Goal: Task Accomplishment & Management: Use online tool/utility

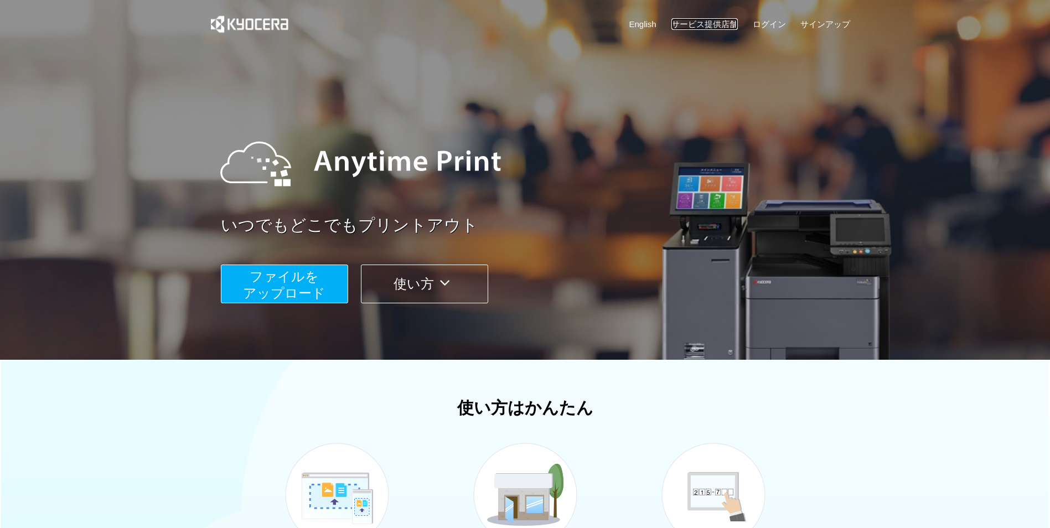
click at [704, 22] on link "サービス提供店舗" at bounding box center [704, 24] width 66 height 12
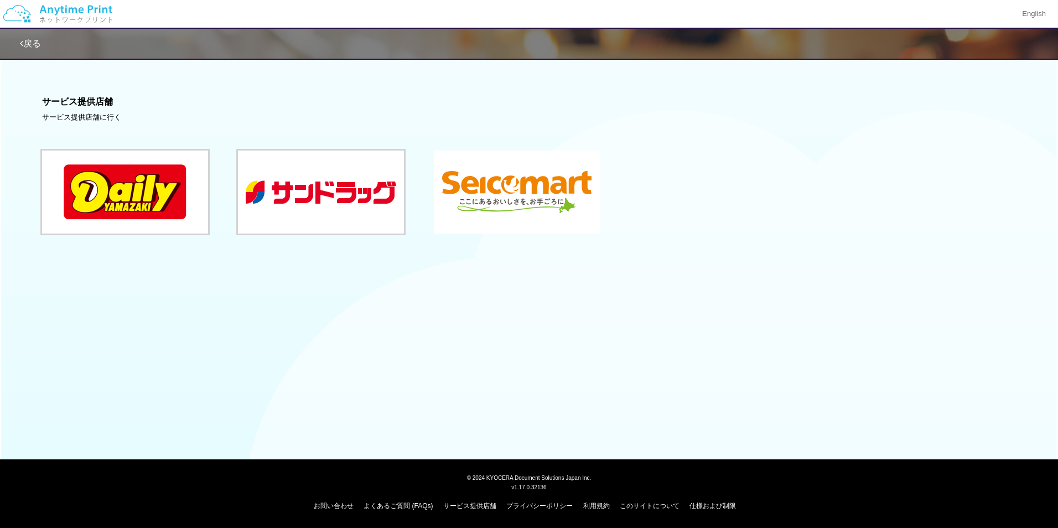
click at [520, 200] on button at bounding box center [517, 192] width 166 height 83
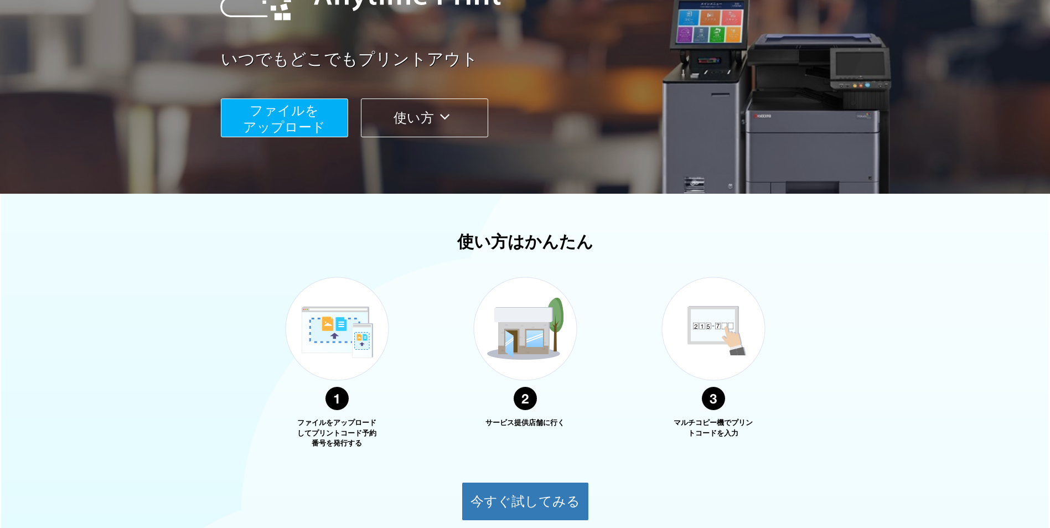
scroll to position [221, 0]
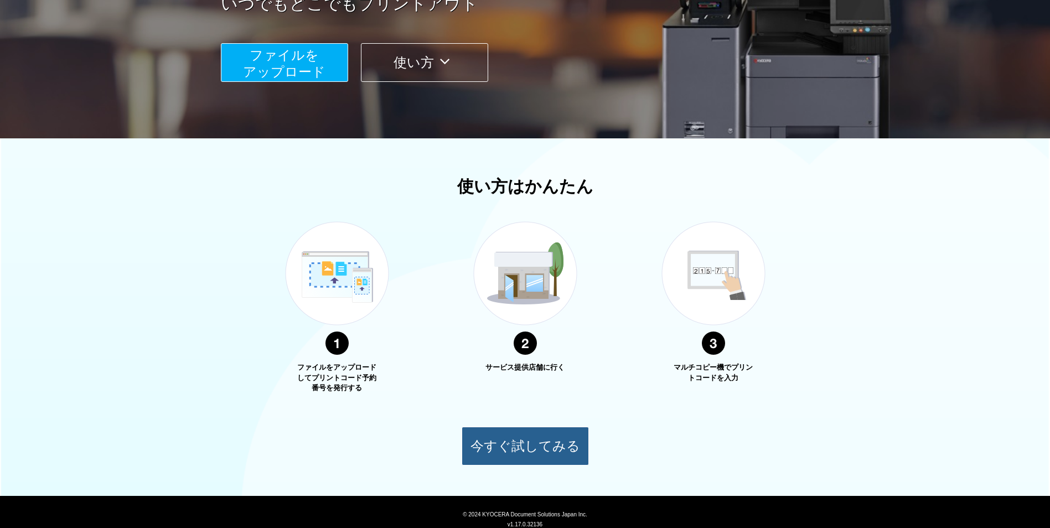
click at [514, 441] on button "今すぐ試してみる" at bounding box center [525, 446] width 127 height 39
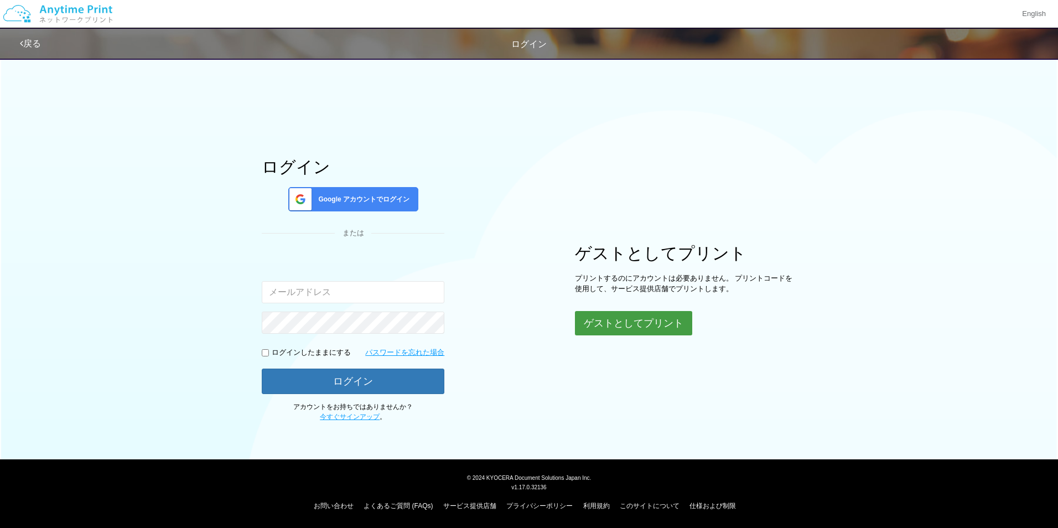
click at [639, 325] on button "ゲストとしてプリント" at bounding box center [633, 323] width 117 height 24
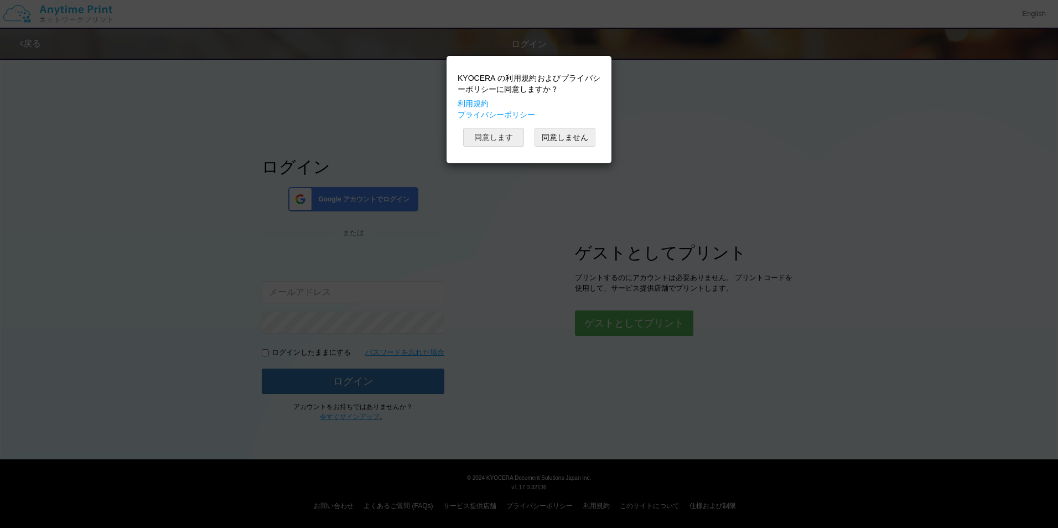
click at [490, 138] on button "同意します" at bounding box center [493, 137] width 61 height 19
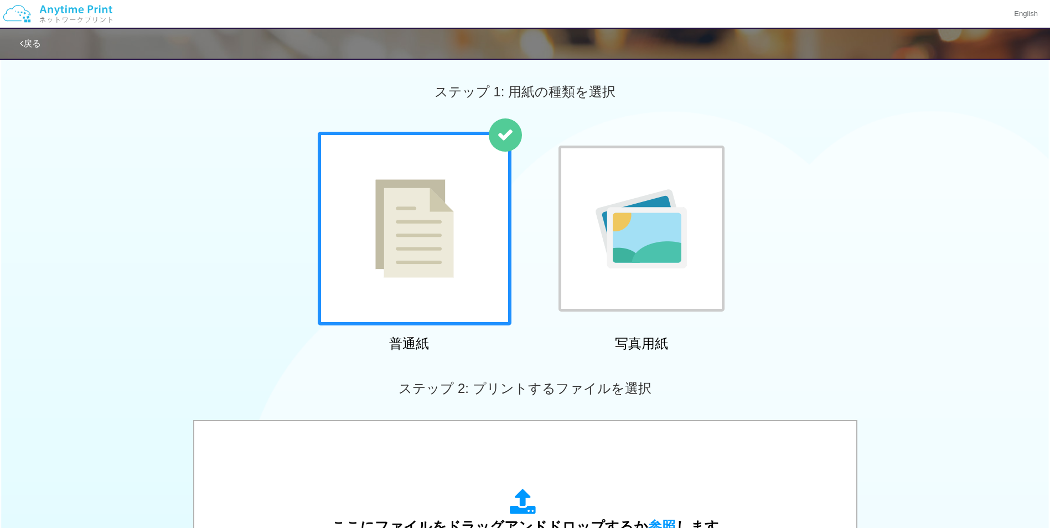
click at [638, 227] on img at bounding box center [641, 228] width 91 height 79
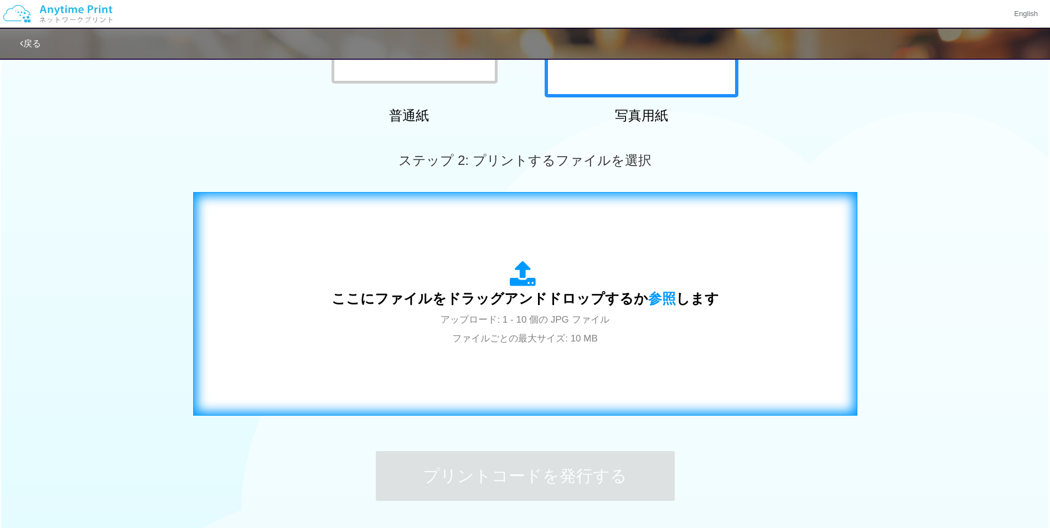
scroll to position [277, 0]
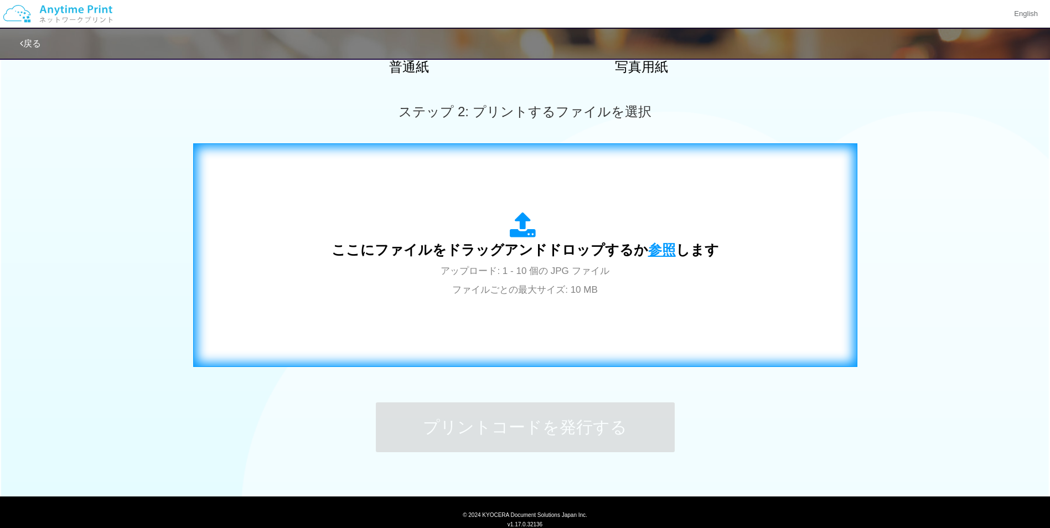
click at [654, 246] on span "参照" at bounding box center [662, 249] width 28 height 15
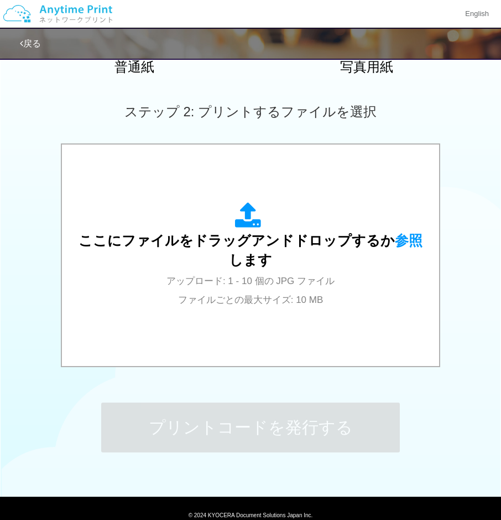
drag, startPoint x: 441, startPoint y: 109, endPoint x: 588, endPoint y: 117, distance: 148.0
